Goal: Navigation & Orientation: Find specific page/section

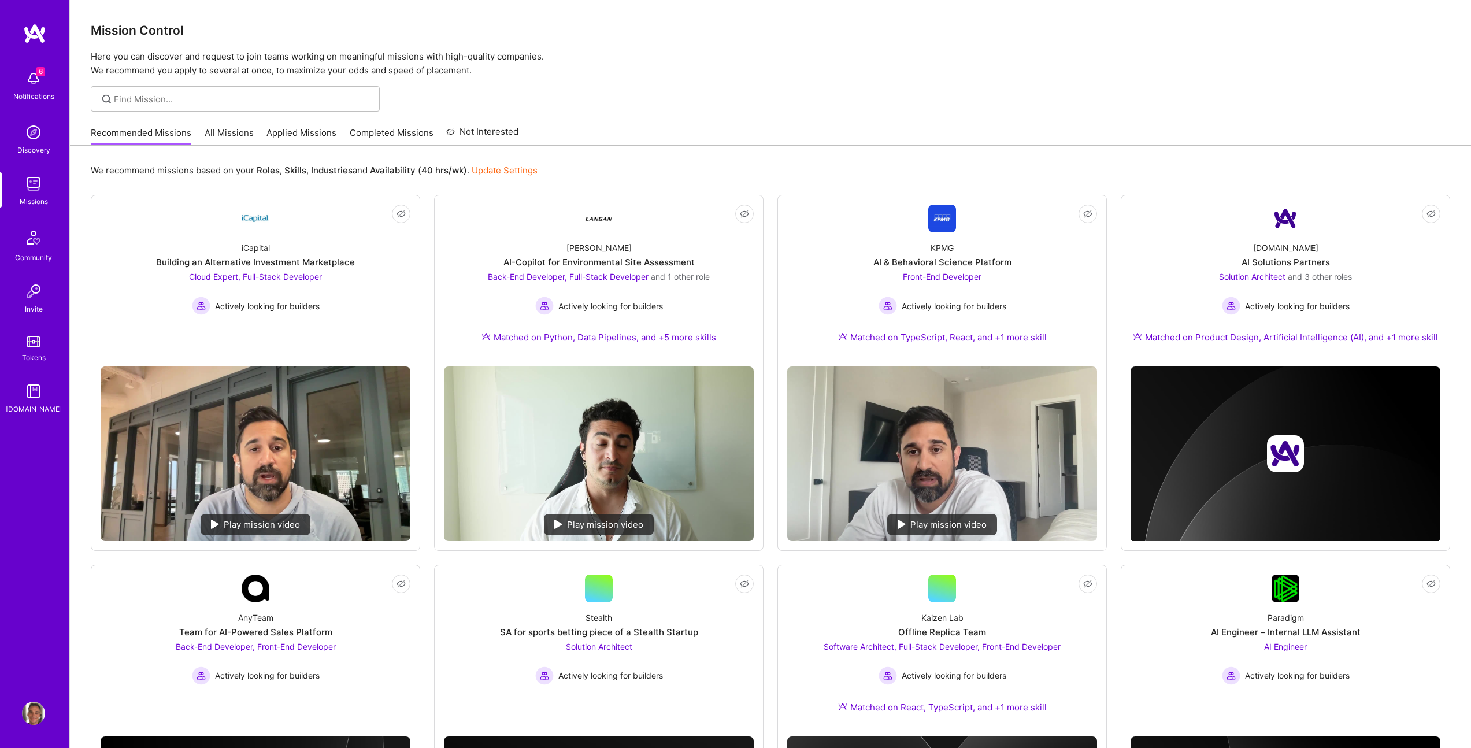
click at [231, 134] on link "All Missions" at bounding box center [229, 136] width 49 height 19
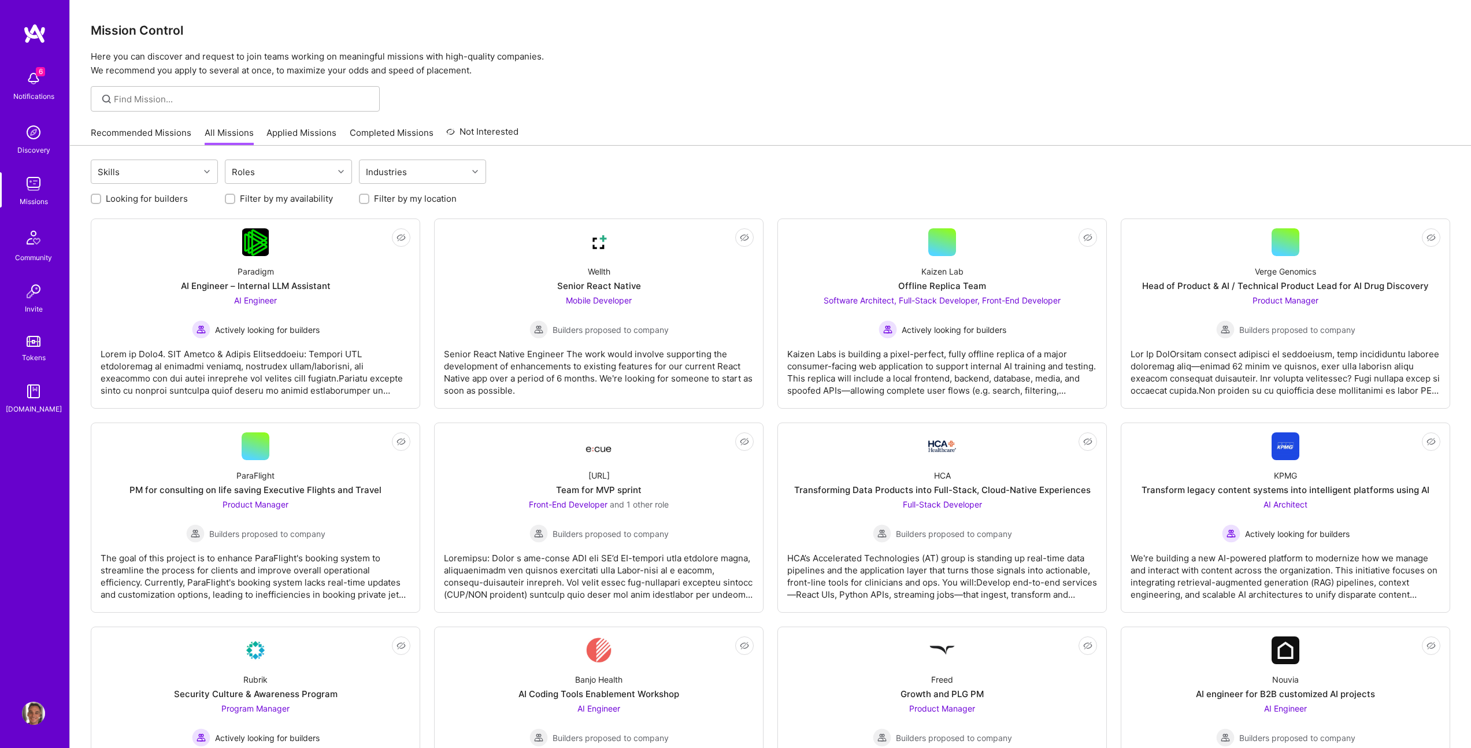
click at [141, 198] on label "Looking for builders" at bounding box center [147, 198] width 82 height 12
click at [101, 198] on input "Looking for builders" at bounding box center [97, 199] width 8 height 8
checkbox input "true"
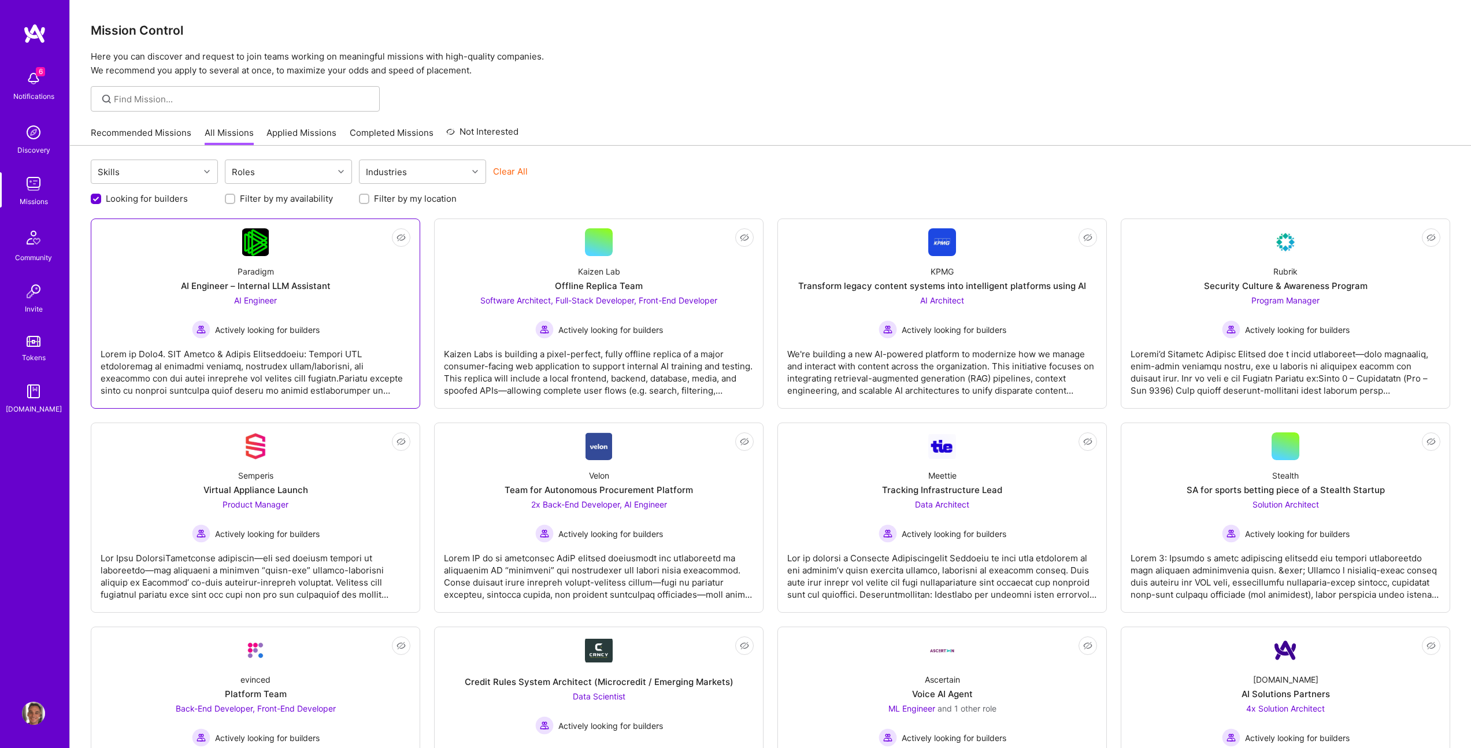
click at [305, 349] on div at bounding box center [256, 368] width 310 height 58
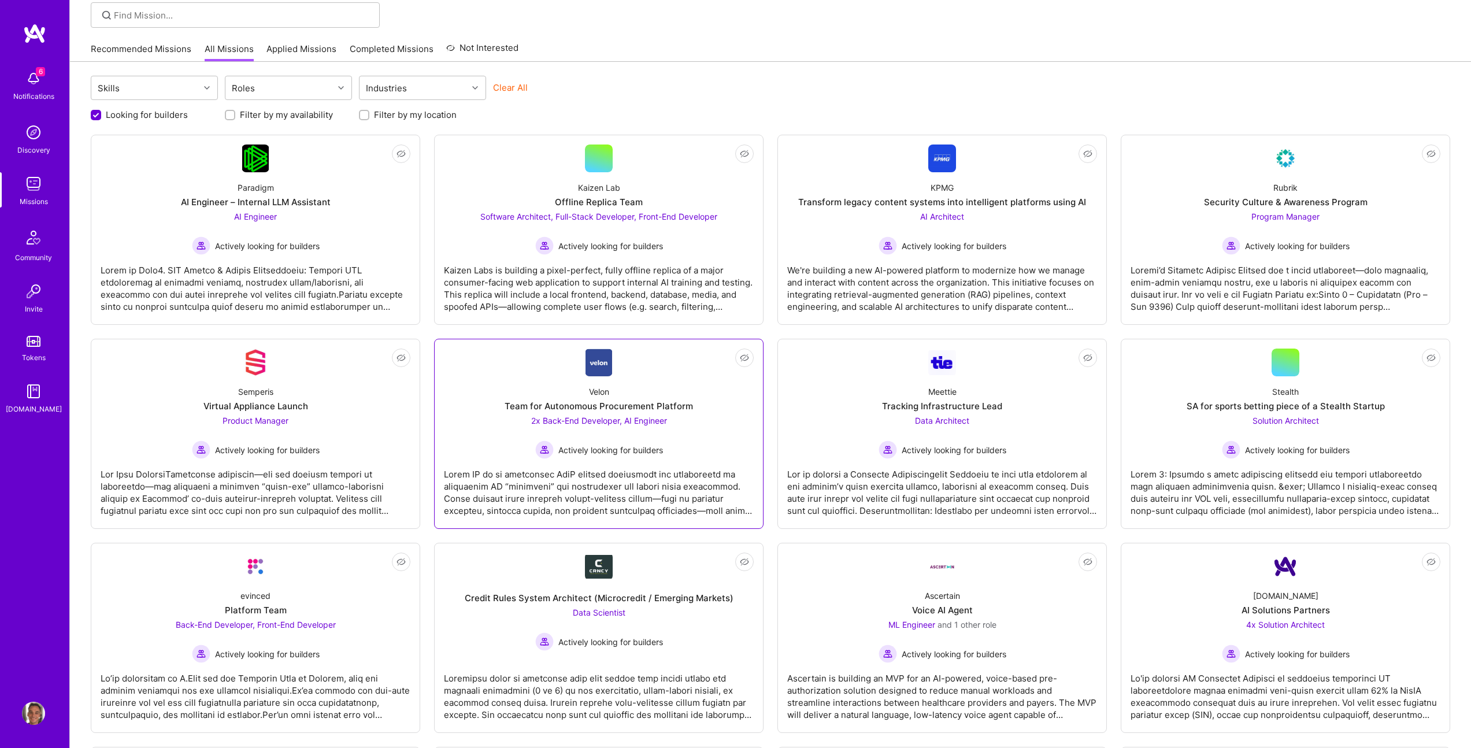
scroll to position [147, 0]
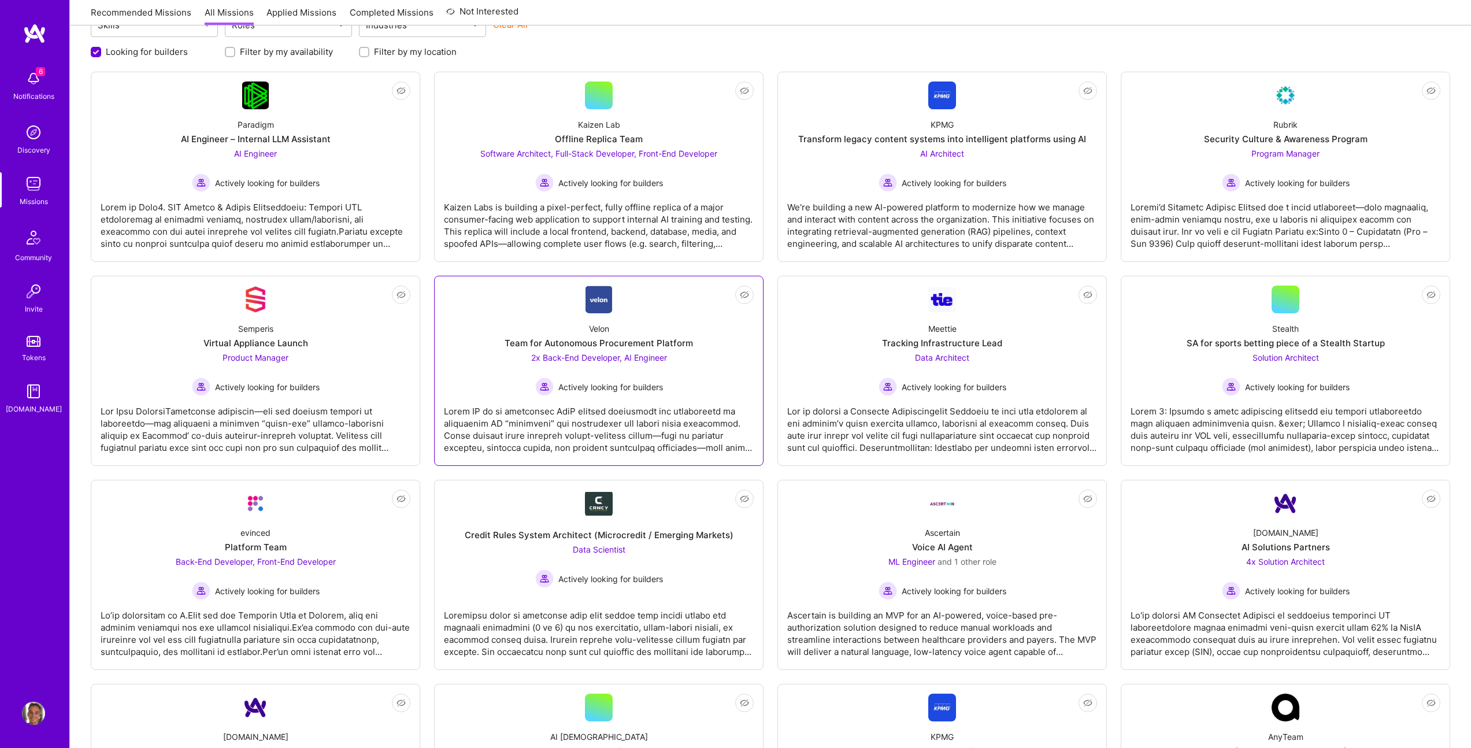
click at [647, 387] on span "Actively looking for builders" at bounding box center [610, 387] width 105 height 12
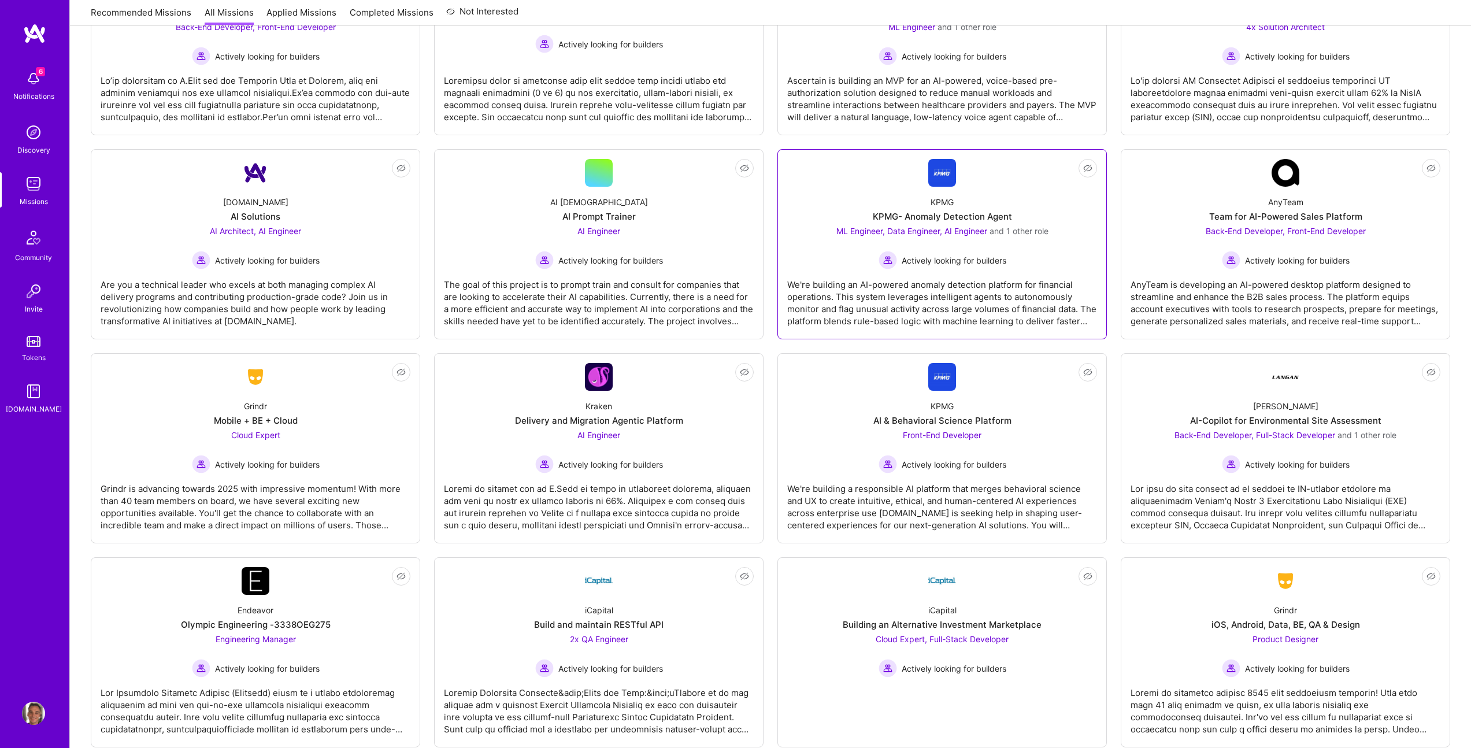
scroll to position [708, 0]
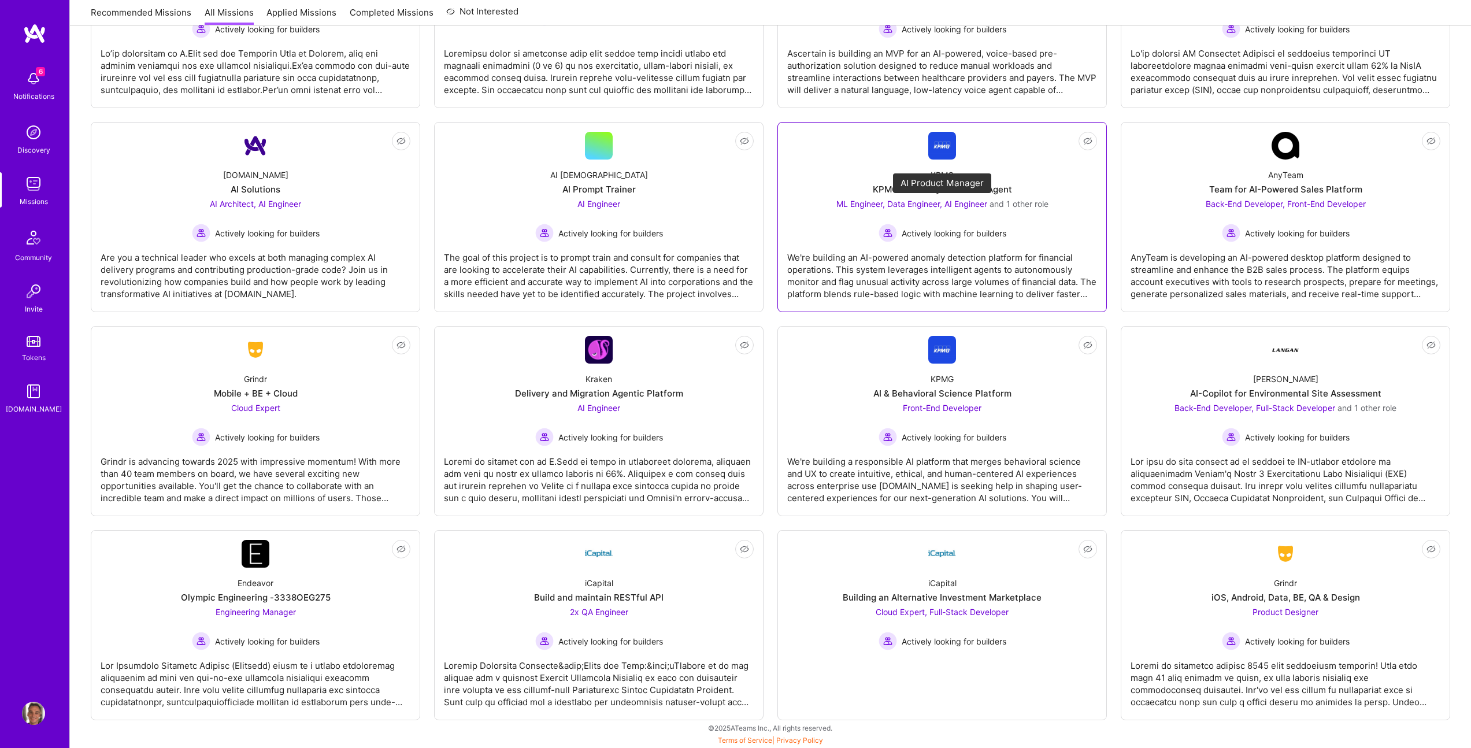
click at [933, 200] on span "ML Engineer, Data Engineer, AI Engineer" at bounding box center [911, 204] width 151 height 10
click at [935, 416] on div "Front-End Developer Actively looking for builders" at bounding box center [942, 424] width 128 height 44
click at [777, 112] on div "Not Interested Paradigm AI Engineer – Internal LLM Assistant AI Engineer Active…" at bounding box center [770, 115] width 1359 height 1210
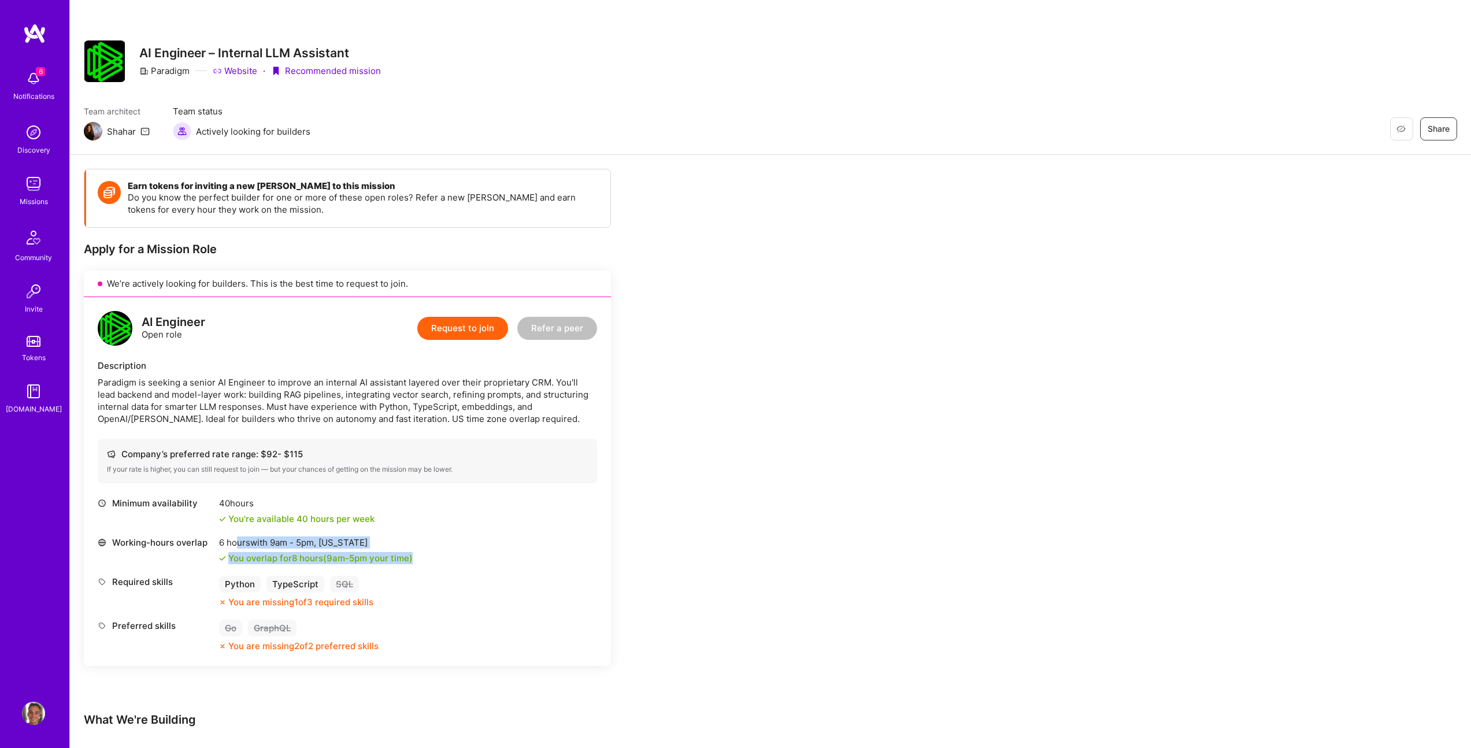
drag, startPoint x: 432, startPoint y: 560, endPoint x: 233, endPoint y: 546, distance: 199.9
click at [235, 546] on div "Working-hours overlap 6 hours with 9am - 5pm , New York You overlap for 8 hours…" at bounding box center [347, 550] width 499 height 28
click at [213, 400] on div "Paradigm is seeking a senior AI Engineer to improve an internal AI assistant la…" at bounding box center [347, 400] width 499 height 49
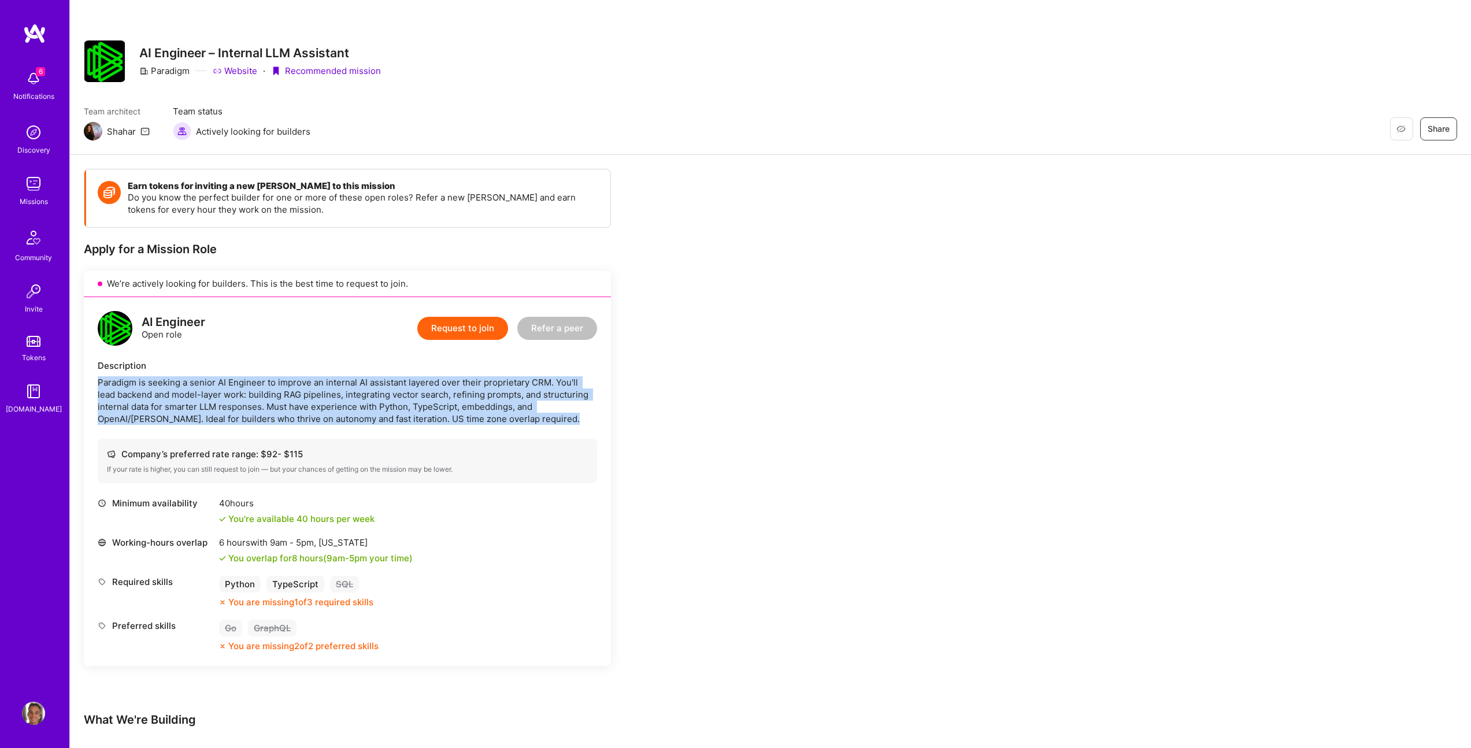
click at [213, 400] on div "Paradigm is seeking a senior AI Engineer to improve an internal AI assistant la…" at bounding box center [347, 400] width 499 height 49
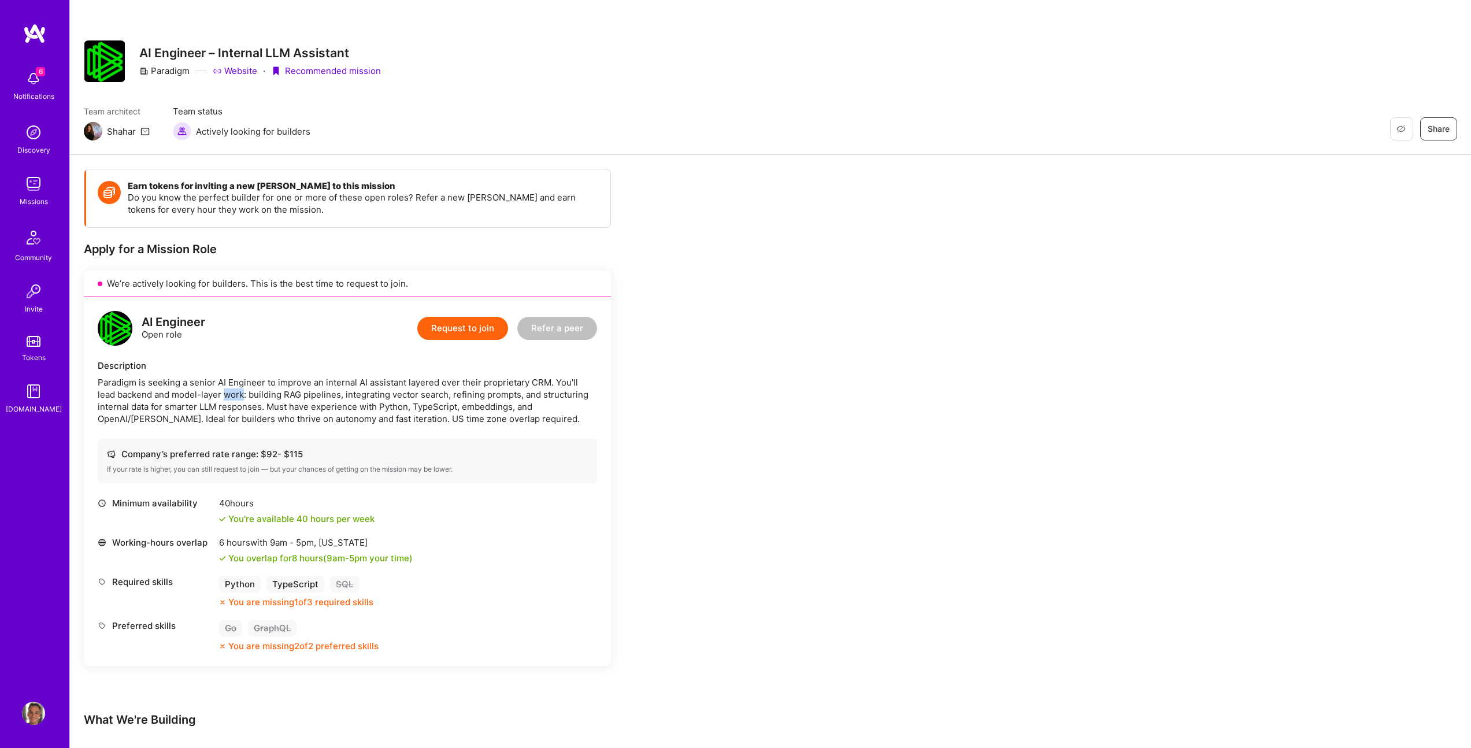
click at [213, 400] on div "Paradigm is seeking a senior AI Engineer to improve an internal AI assistant la…" at bounding box center [347, 400] width 499 height 49
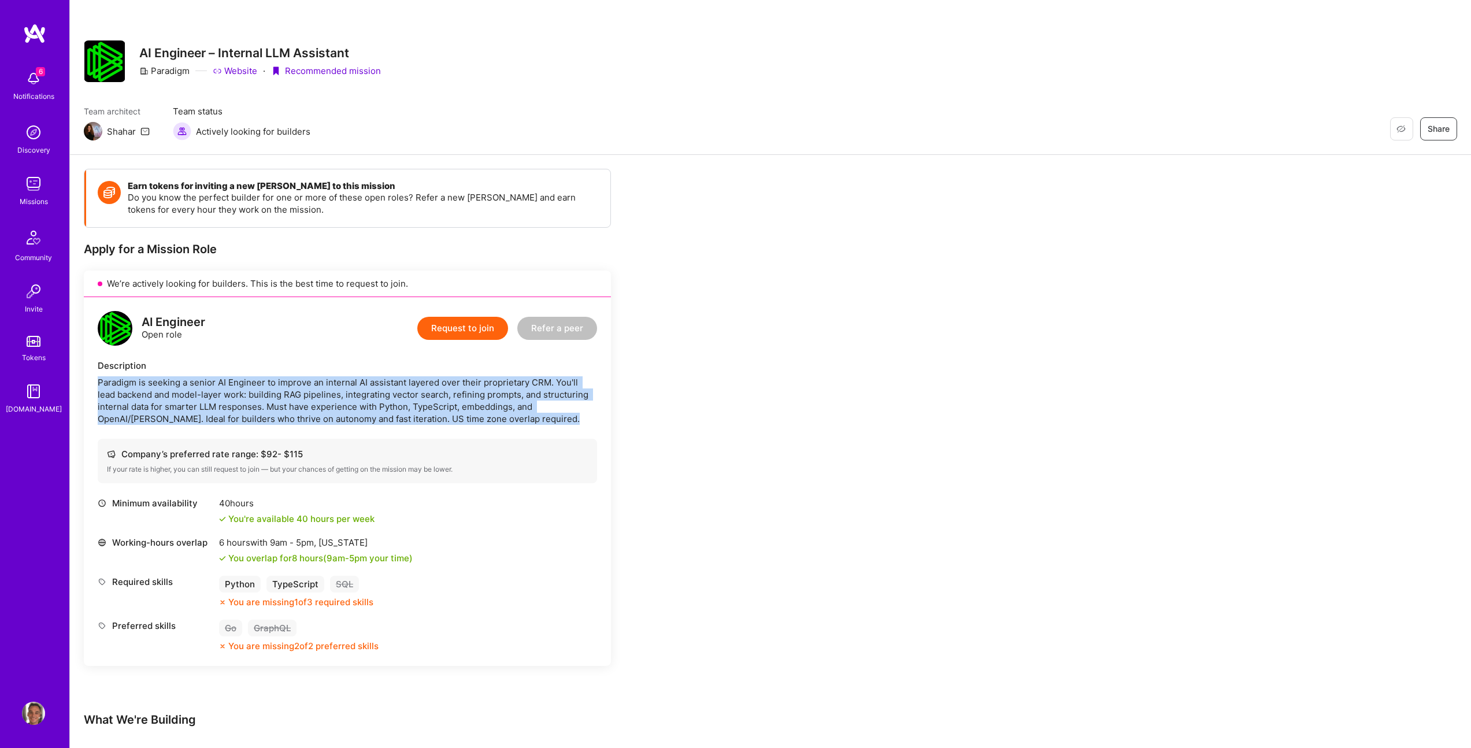
click at [213, 400] on div "Paradigm is seeking a senior AI Engineer to improve an internal AI assistant la…" at bounding box center [347, 400] width 499 height 49
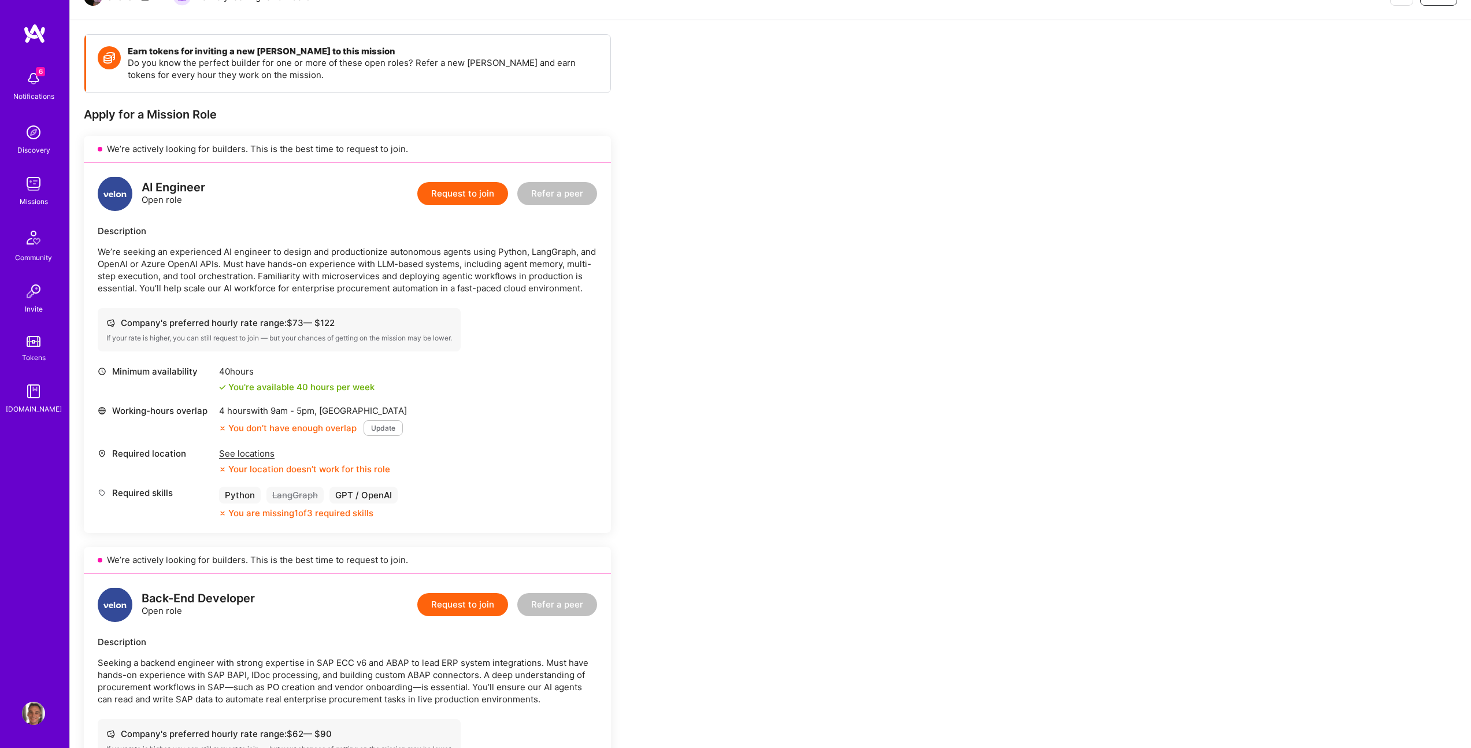
scroll to position [137, 0]
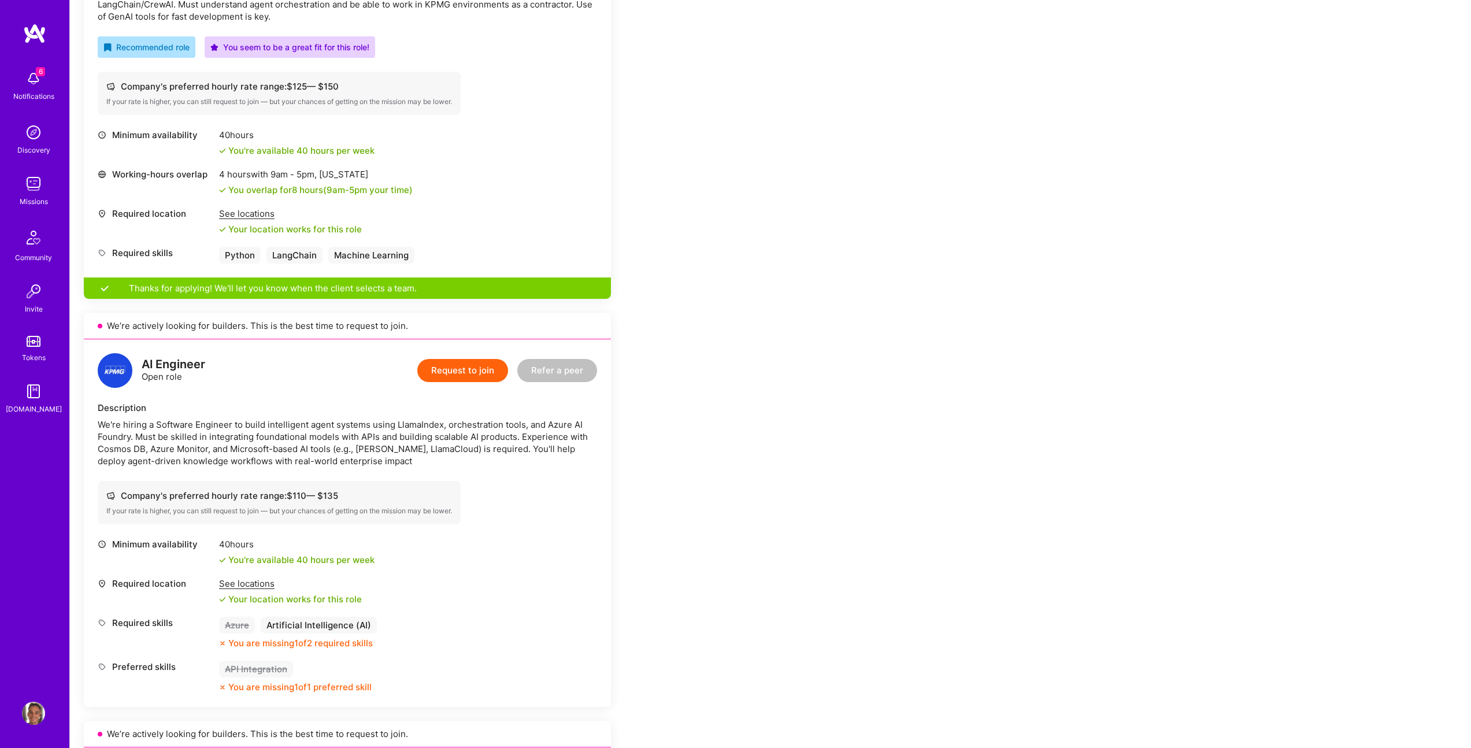
scroll to position [407, 0]
click at [255, 433] on div "We're hiring a Software Engineer to build intelligent agent systems using Llama…" at bounding box center [347, 442] width 499 height 49
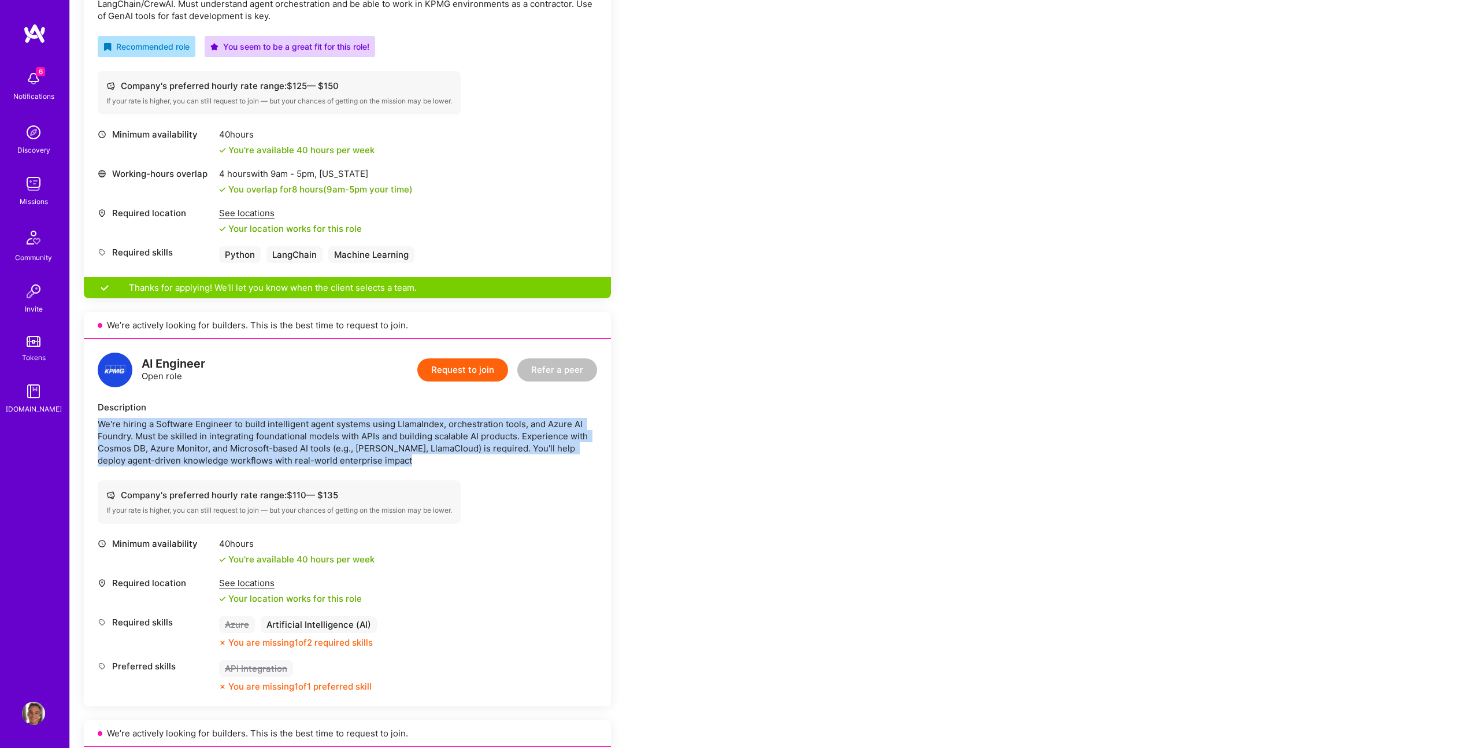
click at [255, 433] on div "We're hiring a Software Engineer to build intelligent agent systems using Llama…" at bounding box center [347, 442] width 499 height 49
click at [359, 464] on div "We're hiring a Software Engineer to build intelligent agent systems using Llama…" at bounding box center [347, 442] width 499 height 49
drag, startPoint x: 411, startPoint y: 474, endPoint x: 241, endPoint y: 441, distance: 172.9
click at [241, 441] on div "AI Engineer Open role Request to join Refer a peer Description We're hiring a S…" at bounding box center [347, 523] width 527 height 368
click at [241, 441] on div "We're hiring a Software Engineer to build intelligent agent systems using Llama…" at bounding box center [347, 442] width 499 height 49
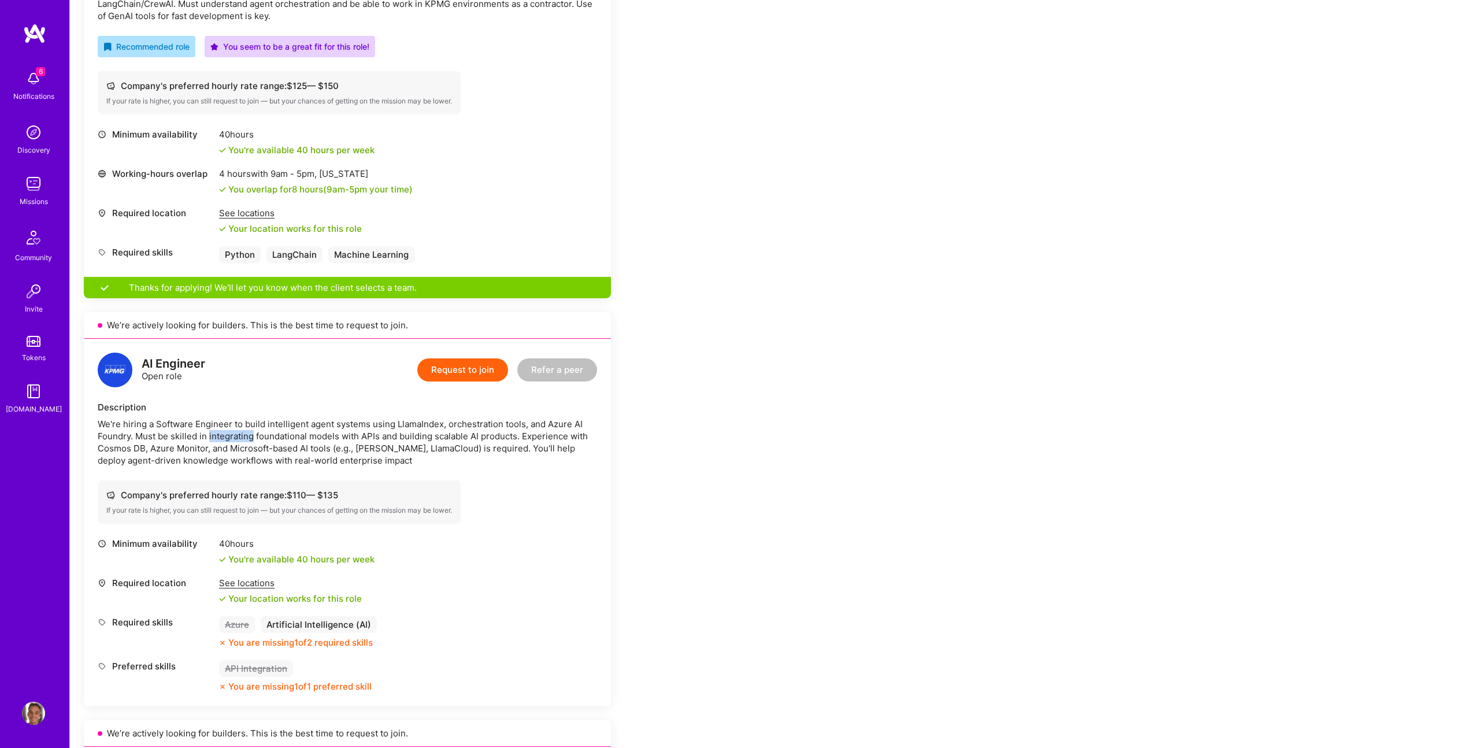
click at [241, 441] on div "We're hiring a Software Engineer to build intelligent agent systems using Llama…" at bounding box center [347, 442] width 499 height 49
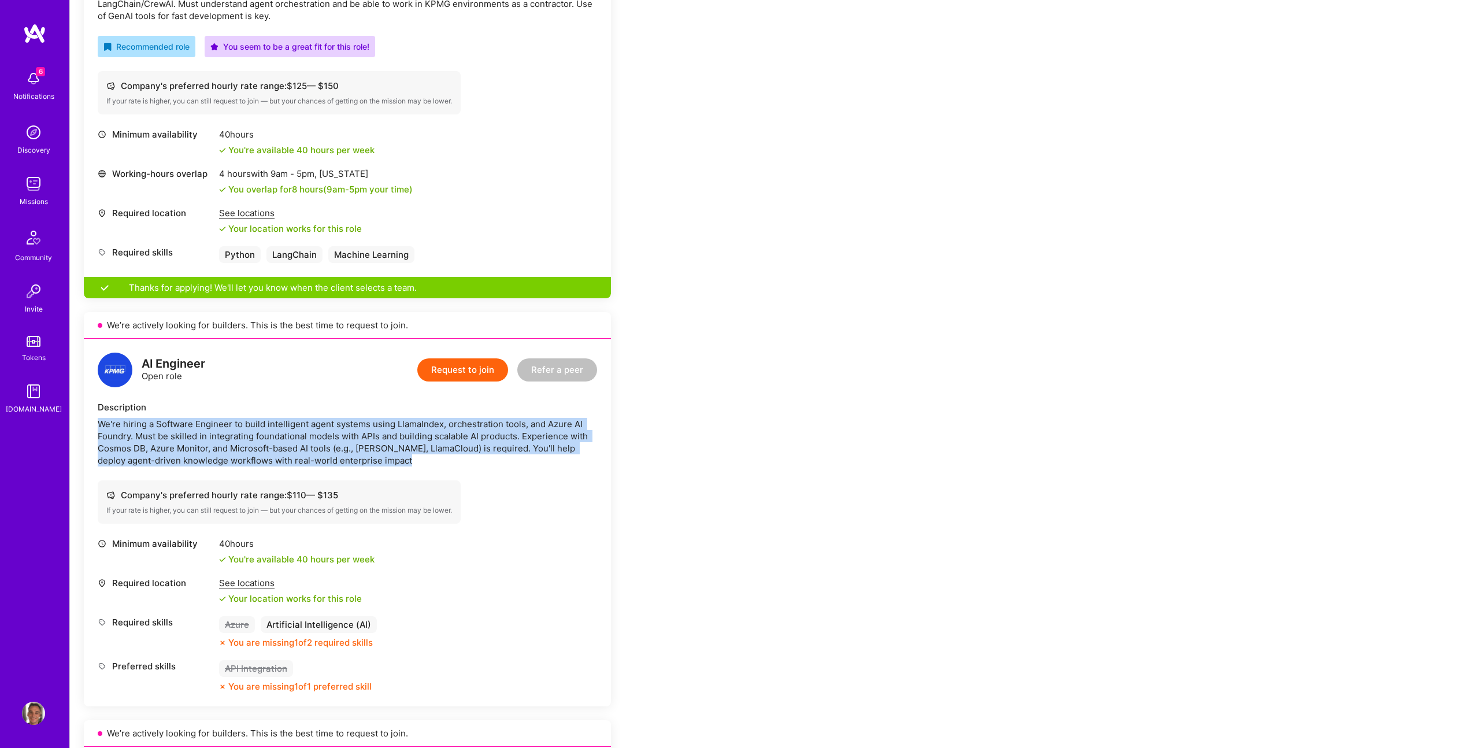
click at [241, 441] on div "We're hiring a Software Engineer to build intelligent agent systems using Llama…" at bounding box center [347, 442] width 499 height 49
click at [245, 451] on div "We're hiring a Software Engineer to build intelligent agent systems using Llama…" at bounding box center [347, 442] width 499 height 49
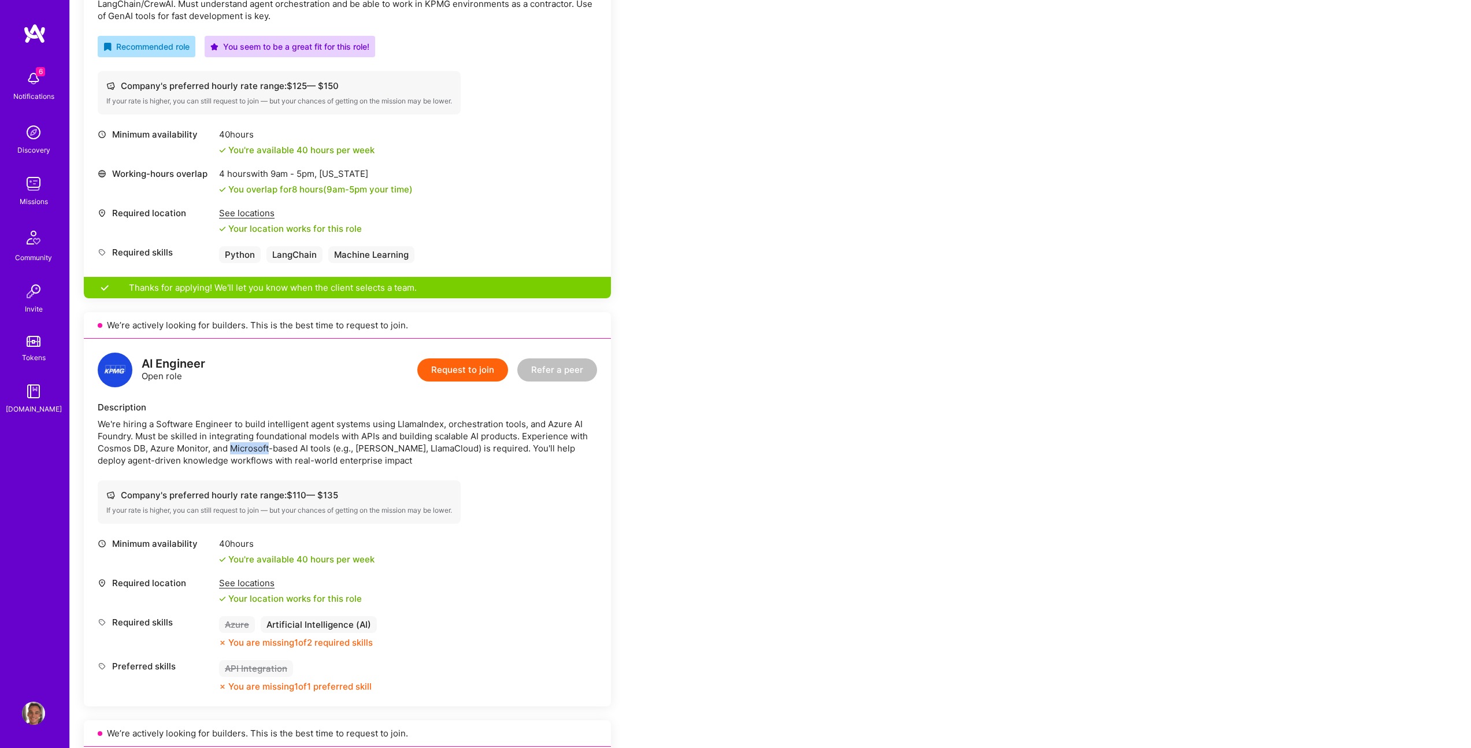
click at [245, 451] on div "We're hiring a Software Engineer to build intelligent agent systems using Llama…" at bounding box center [347, 442] width 499 height 49
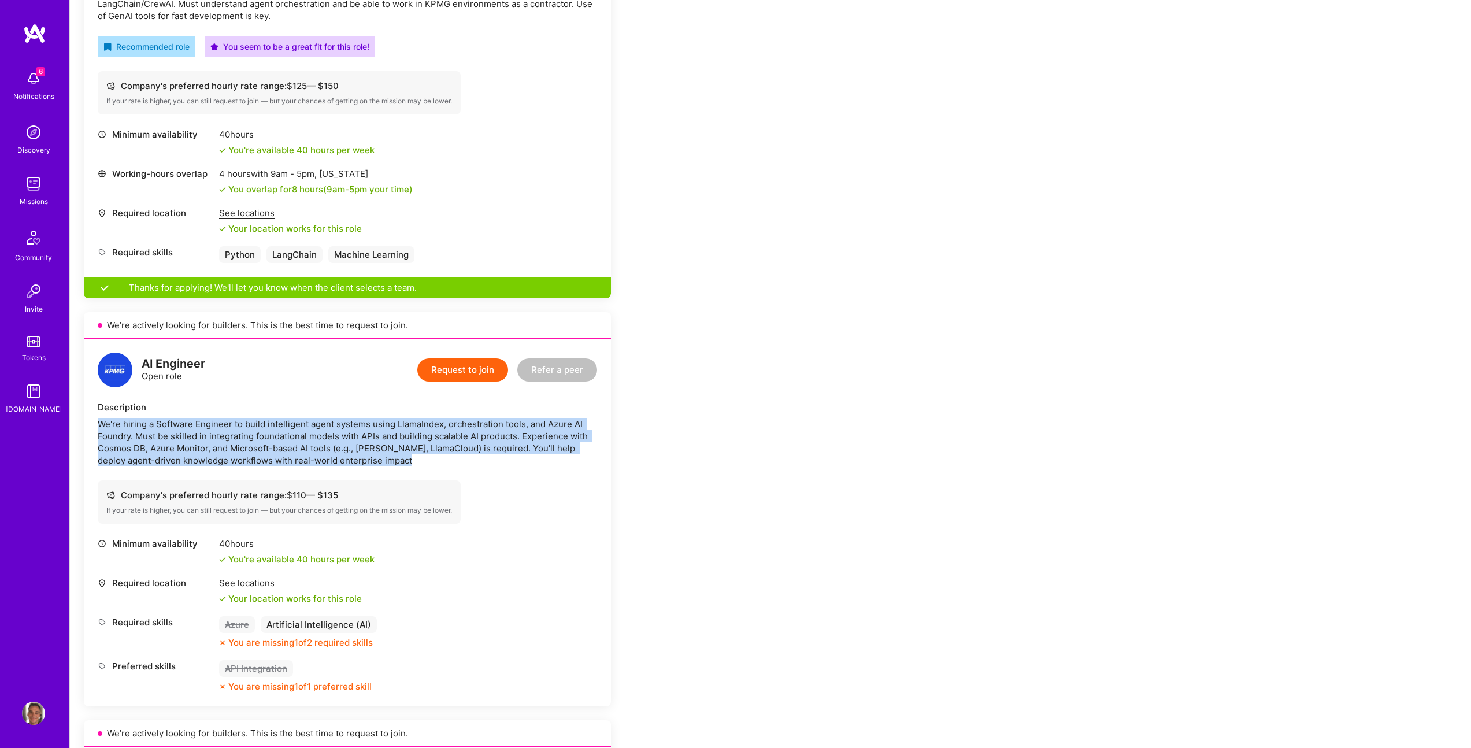
click at [245, 451] on div "We're hiring a Software Engineer to build intelligent agent systems using Llama…" at bounding box center [347, 442] width 499 height 49
click at [262, 458] on div "We're hiring a Software Engineer to build intelligent agent systems using Llama…" at bounding box center [347, 442] width 499 height 49
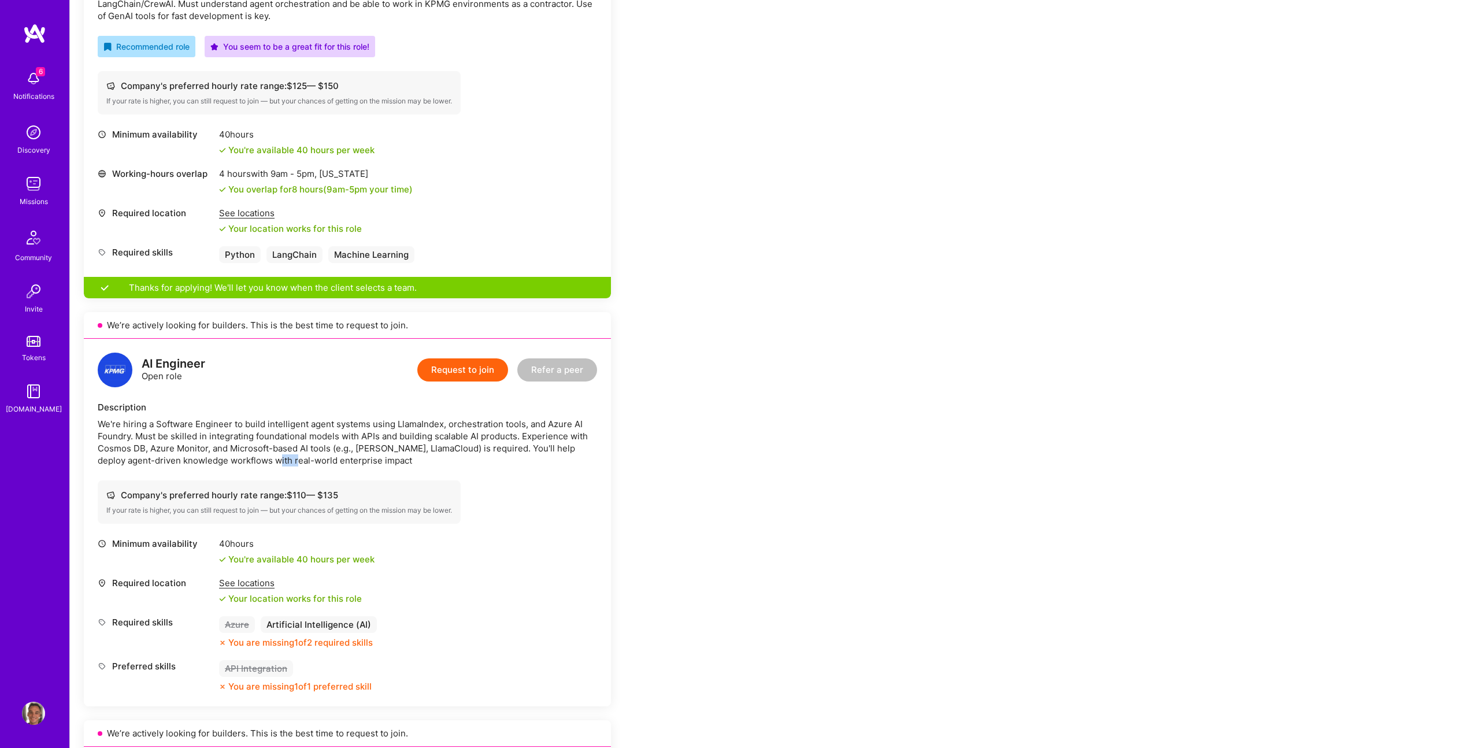
click at [262, 458] on div "We're hiring a Software Engineer to build intelligent agent systems using Llama…" at bounding box center [347, 442] width 499 height 49
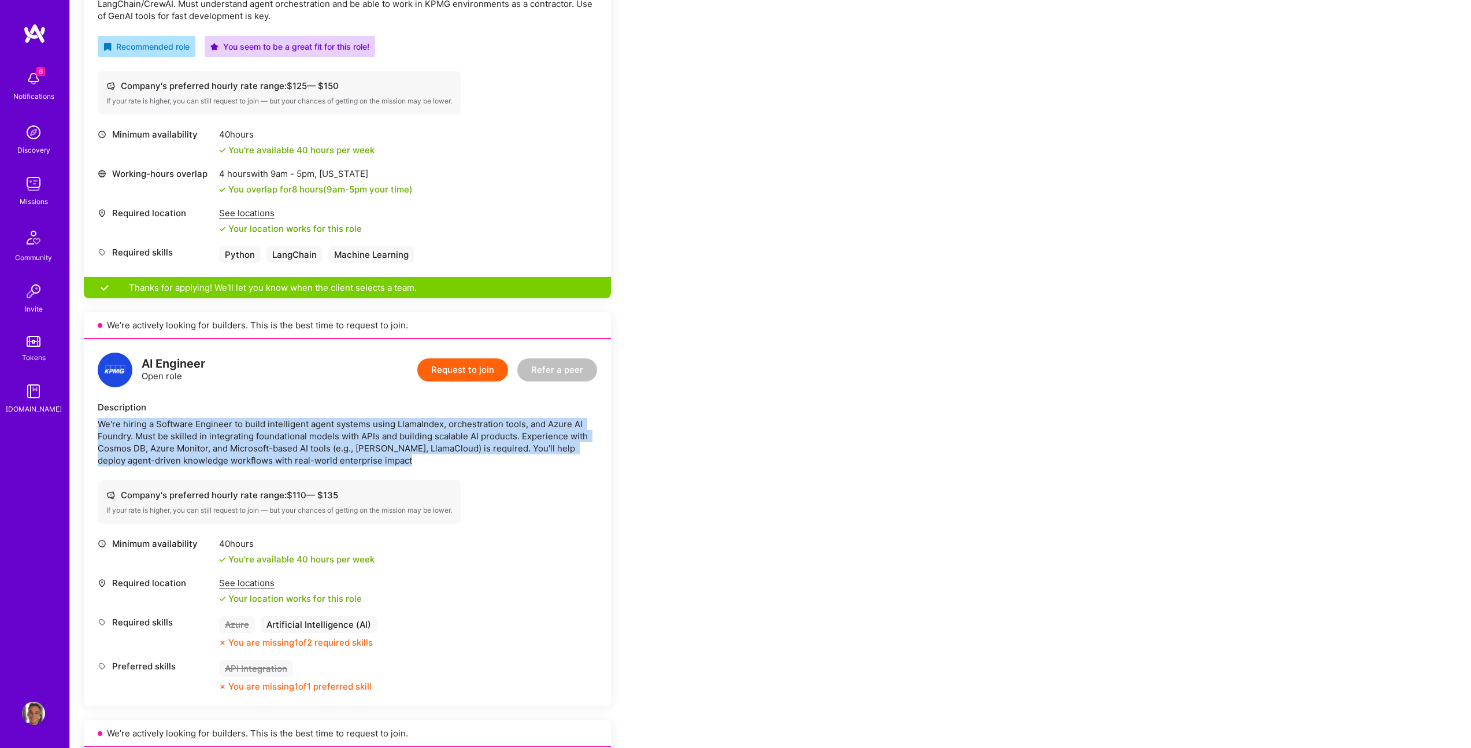
click at [262, 458] on div "We're hiring a Software Engineer to build intelligent agent systems using Llama…" at bounding box center [347, 442] width 499 height 49
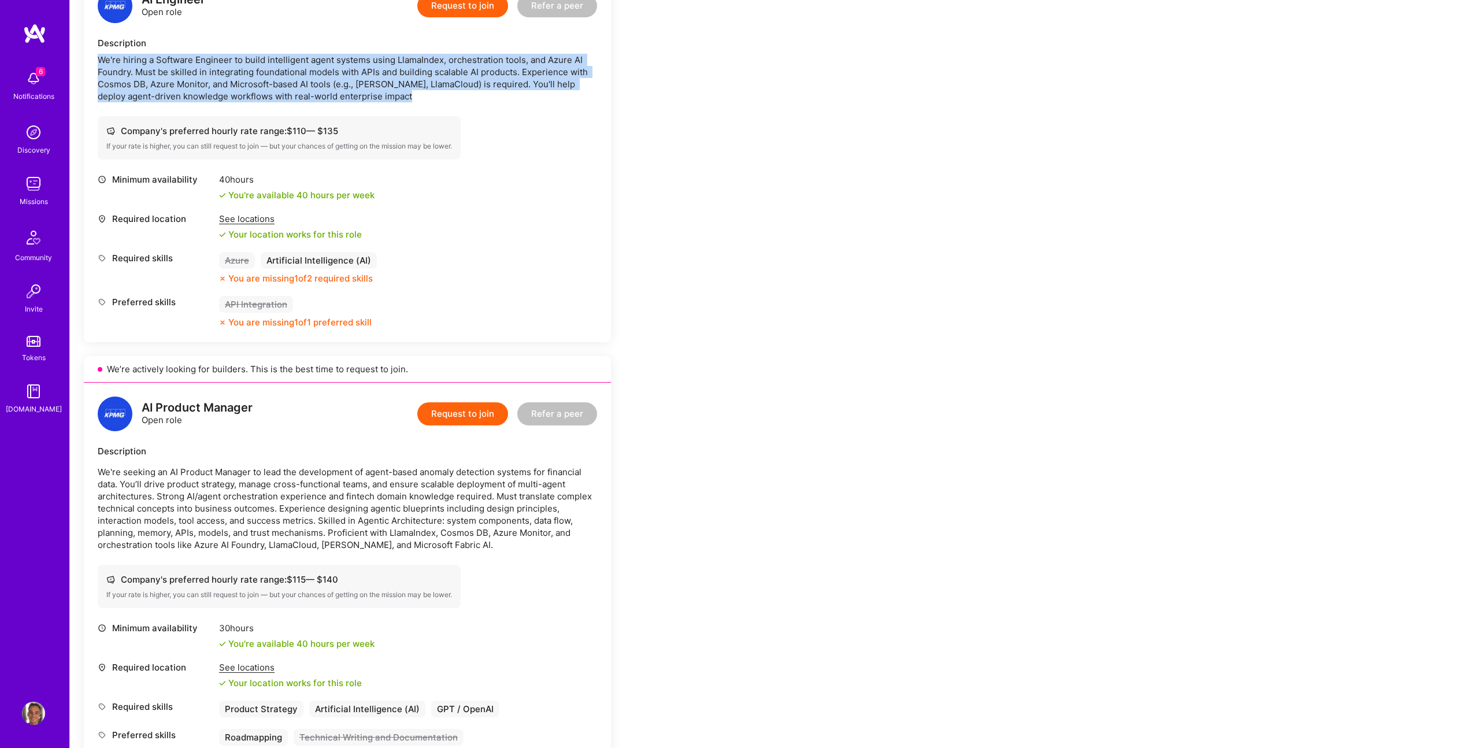
scroll to position [855, 0]
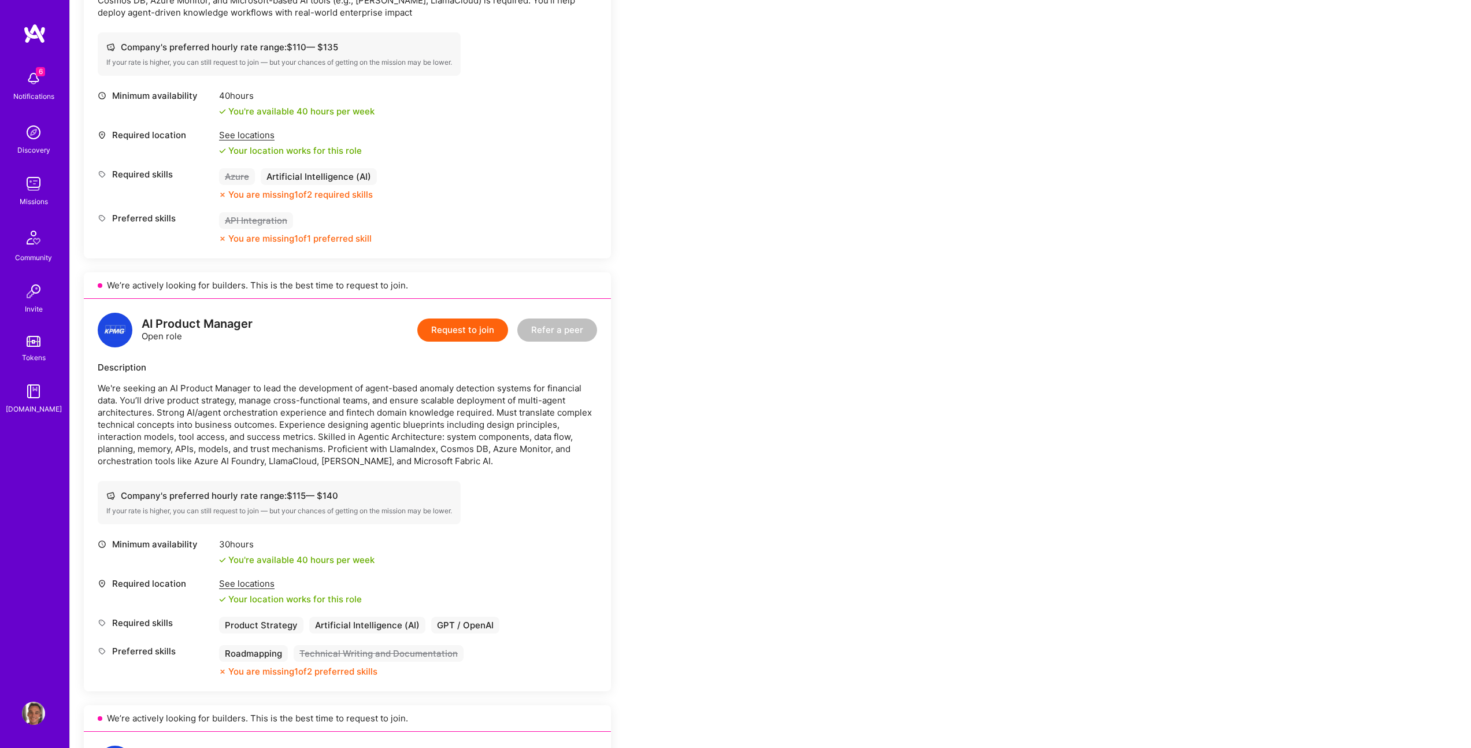
click at [270, 411] on p "We're seeking an AI Product Manager to lead the development of agent-based anom…" at bounding box center [347, 424] width 499 height 85
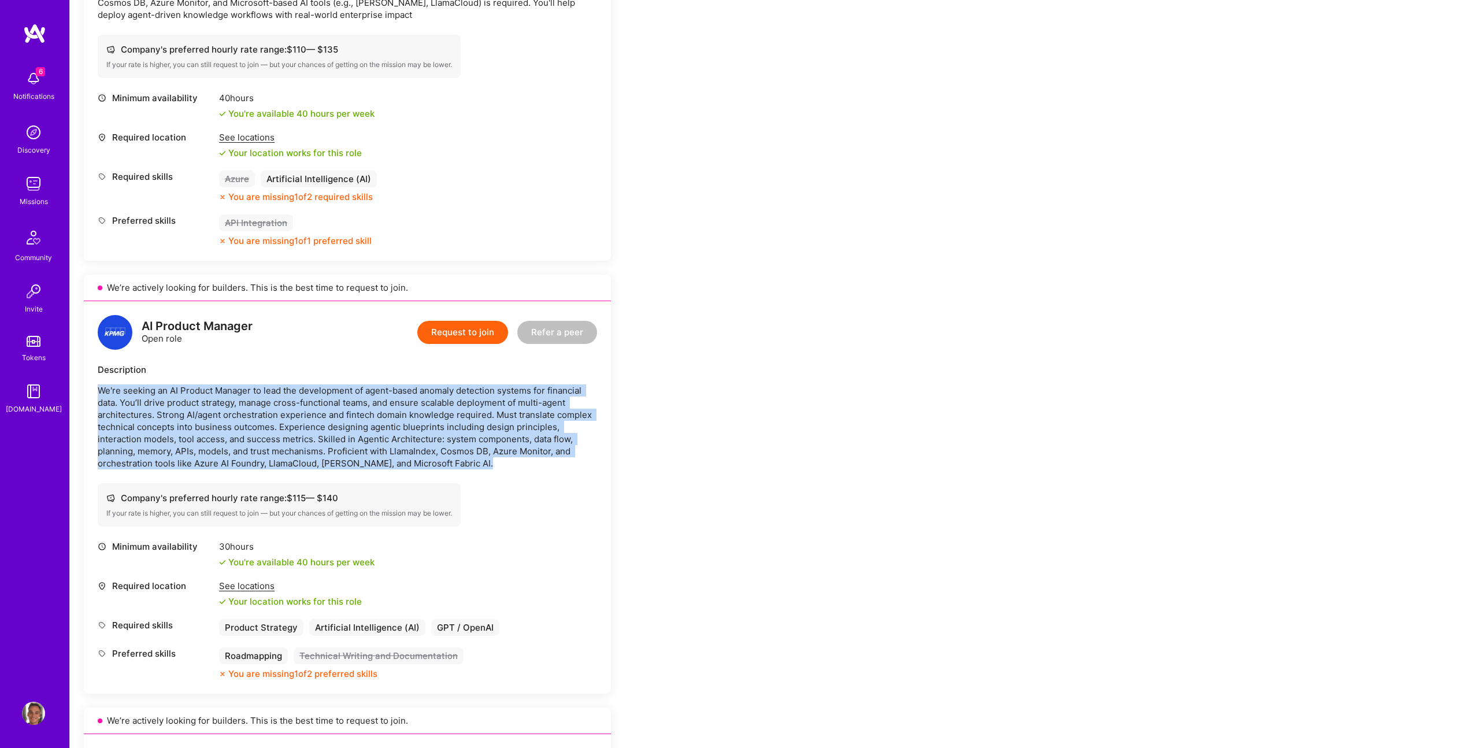
click at [270, 411] on p "We're seeking an AI Product Manager to lead the development of agent-based anom…" at bounding box center [347, 426] width 499 height 85
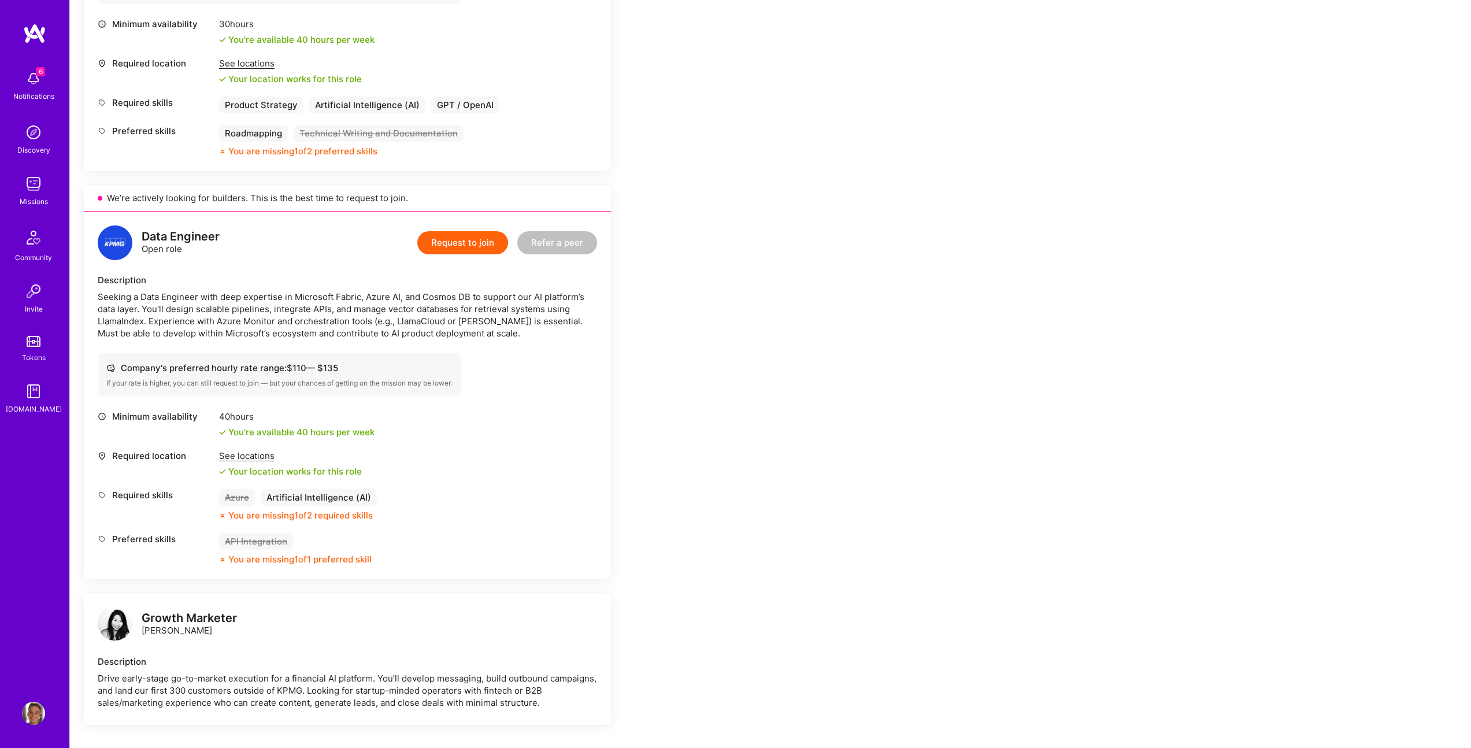
scroll to position [1375, 0]
drag, startPoint x: 300, startPoint y: 326, endPoint x: 447, endPoint y: 321, distance: 146.9
click at [440, 320] on div "Seeking a Data Engineer with deep expertise in Microsoft Fabric, Azure AI, and …" at bounding box center [347, 314] width 499 height 49
drag, startPoint x: 447, startPoint y: 321, endPoint x: 284, endPoint y: 317, distance: 163.0
click at [294, 318] on div "Seeking a Data Engineer with deep expertise in Microsoft Fabric, Azure AI, and …" at bounding box center [347, 314] width 499 height 49
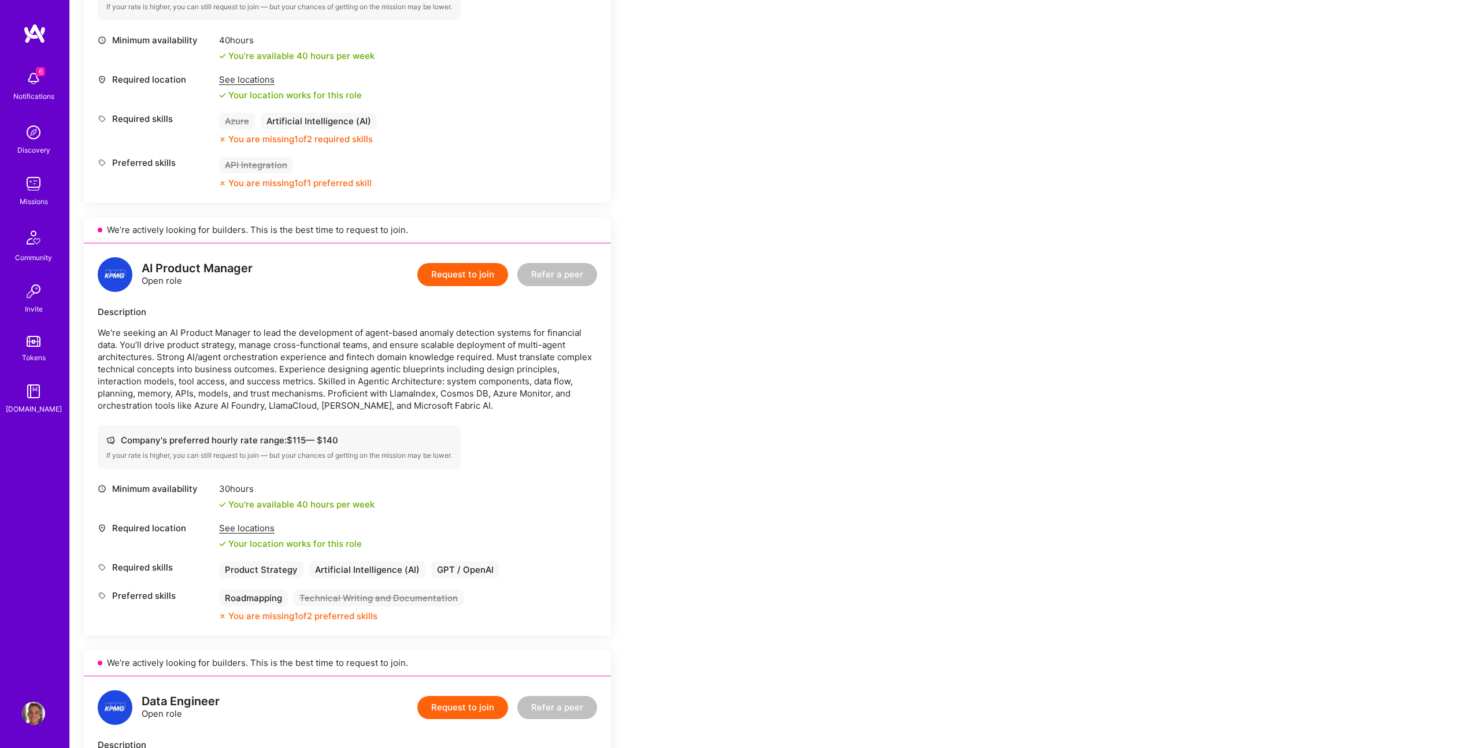
scroll to position [1831, 0]
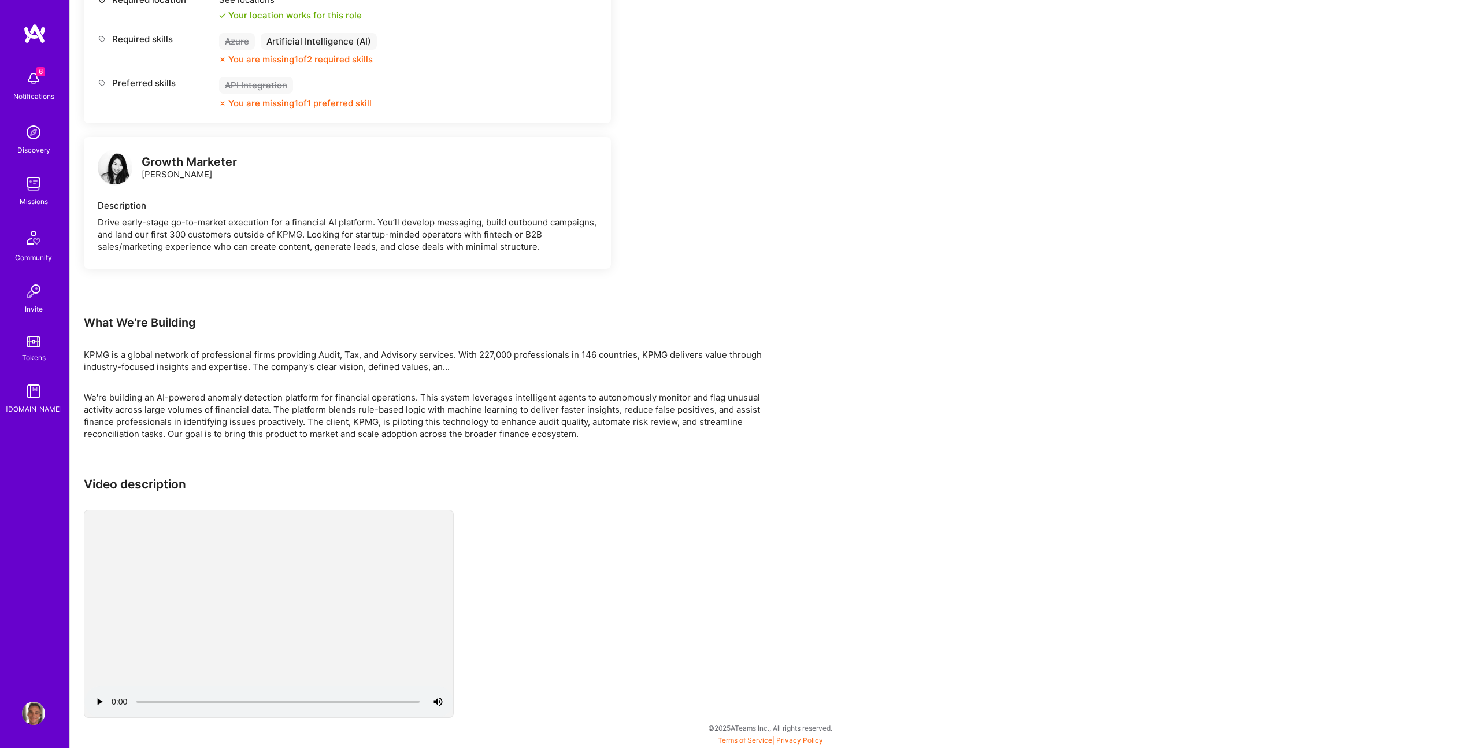
click at [447, 363] on div "KPMG is a global network of professional firms providing Audit, Tax, and Adviso…" at bounding box center [430, 360] width 693 height 24
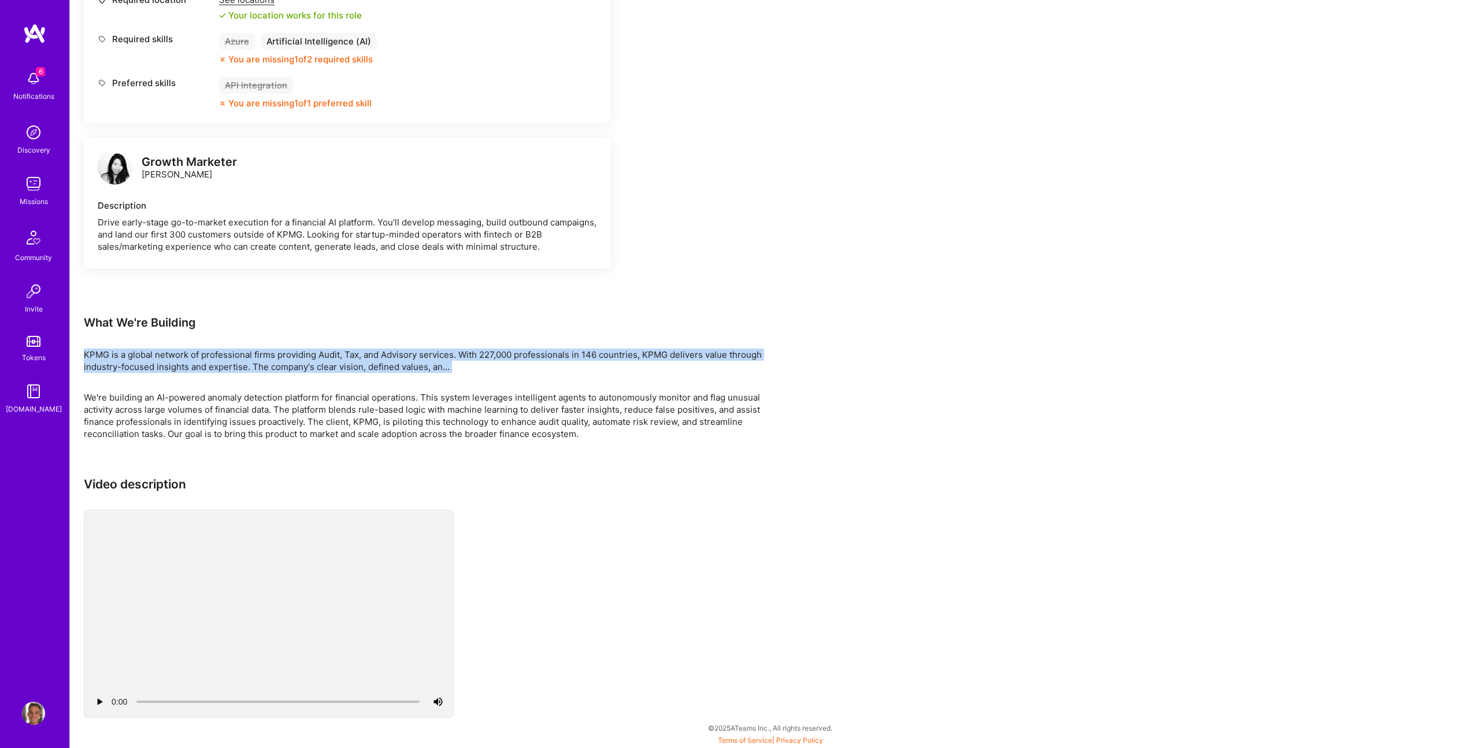
click at [447, 363] on div "KPMG is a global network of professional firms providing Audit, Tax, and Adviso…" at bounding box center [430, 360] width 693 height 24
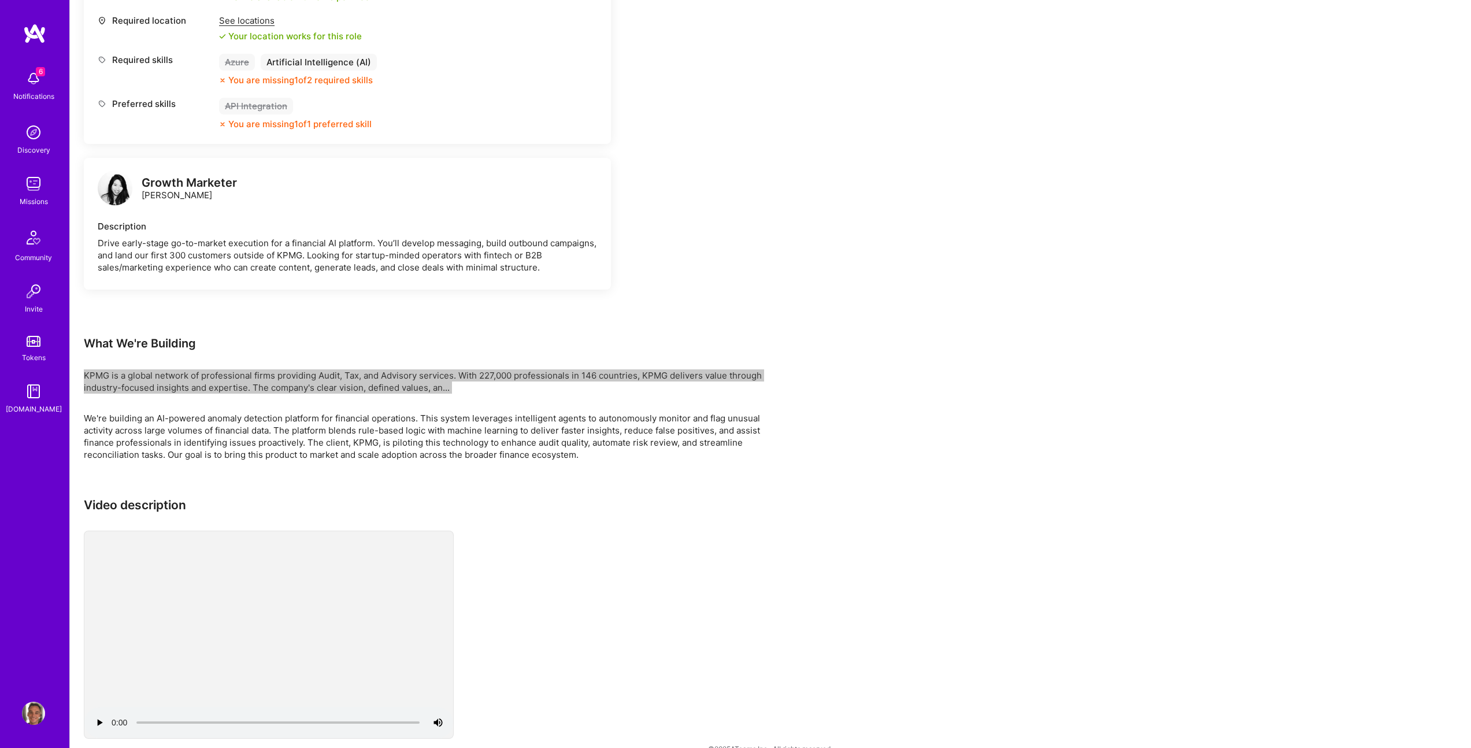
scroll to position [1809, 0]
